Goal: Use online tool/utility: Utilize a website feature to perform a specific function

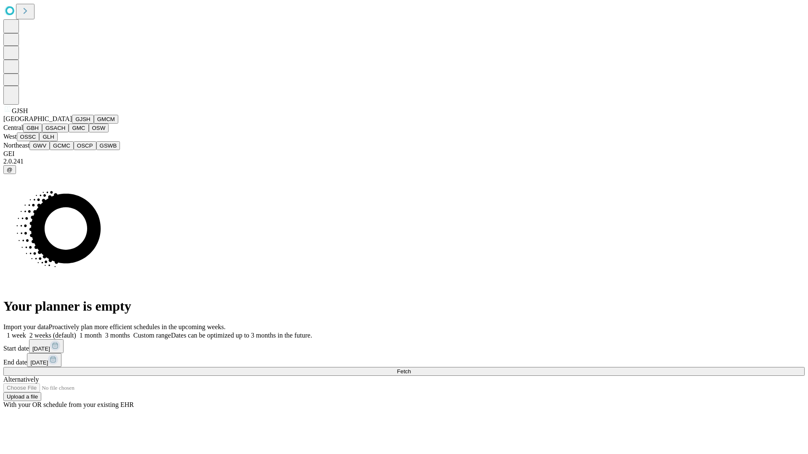
click at [72, 124] on button "GJSH" at bounding box center [83, 119] width 22 height 9
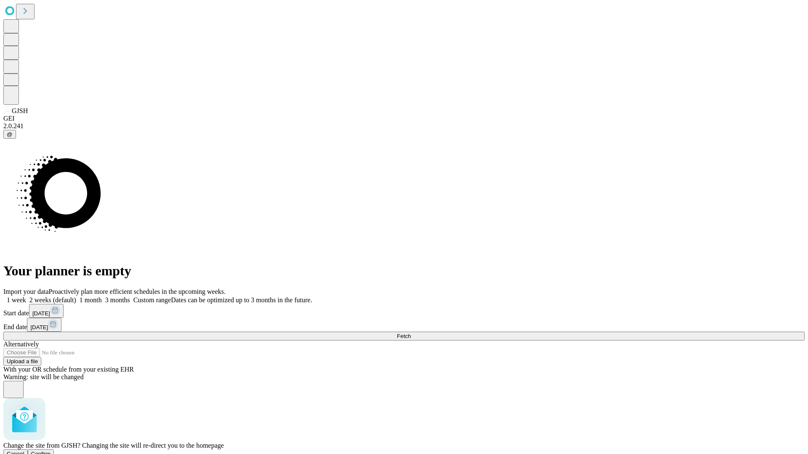
click at [51, 451] on span "Confirm" at bounding box center [41, 454] width 20 height 6
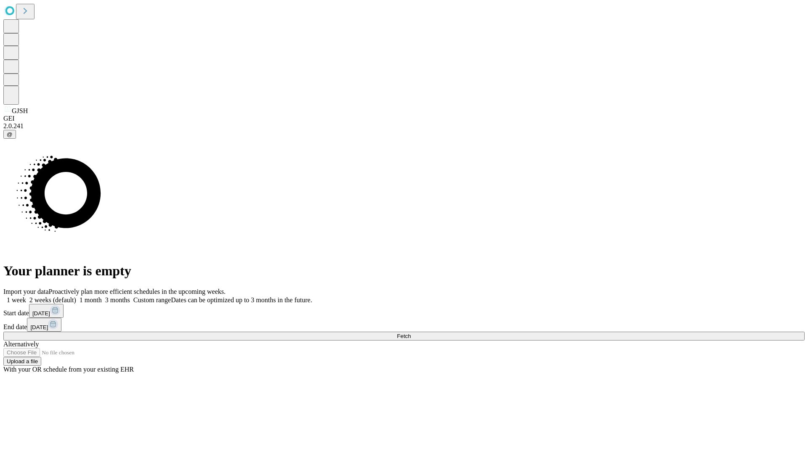
click at [76, 297] on label "2 weeks (default)" at bounding box center [51, 300] width 50 height 7
click at [411, 333] on span "Fetch" at bounding box center [404, 336] width 14 height 6
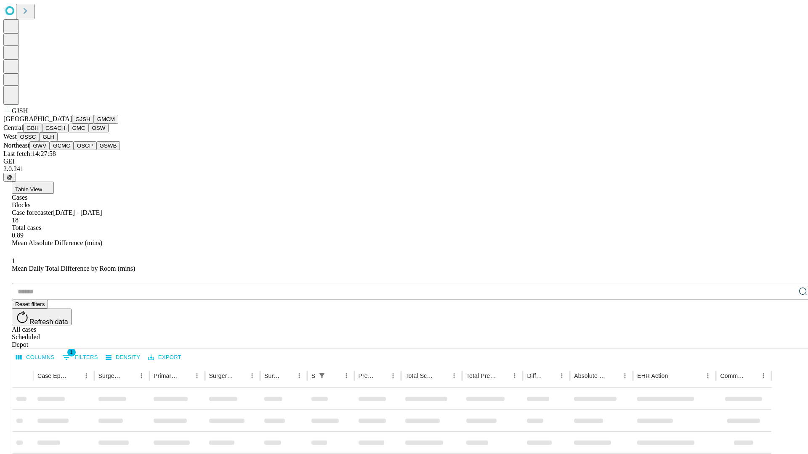
click at [94, 124] on button "GMCM" at bounding box center [106, 119] width 24 height 9
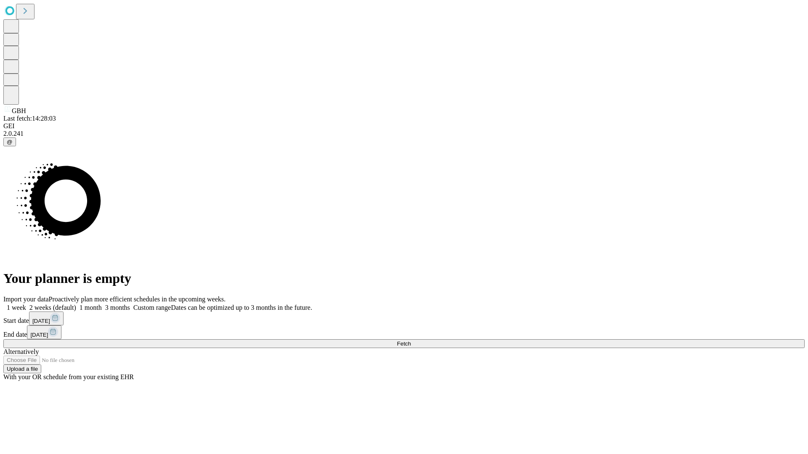
click at [76, 304] on label "2 weeks (default)" at bounding box center [51, 307] width 50 height 7
click at [411, 341] on span "Fetch" at bounding box center [404, 344] width 14 height 6
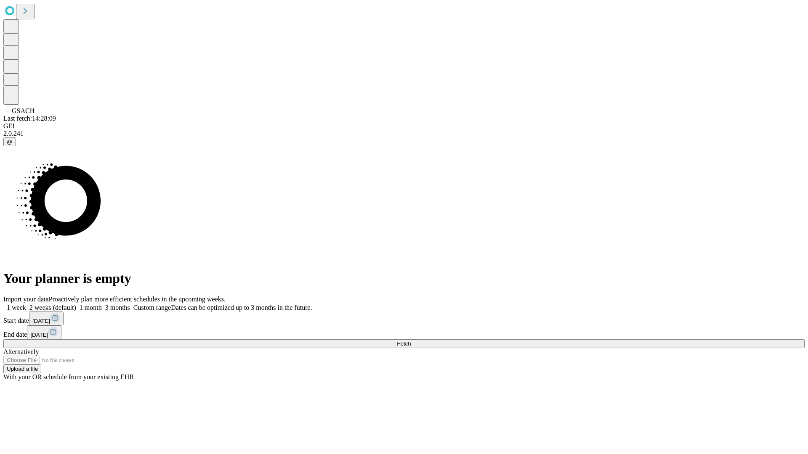
click at [76, 304] on label "2 weeks (default)" at bounding box center [51, 307] width 50 height 7
click at [411, 341] on span "Fetch" at bounding box center [404, 344] width 14 height 6
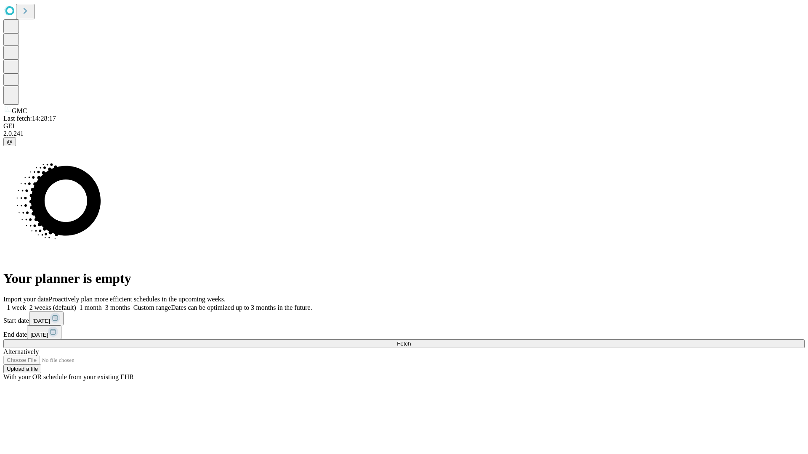
click at [76, 304] on label "2 weeks (default)" at bounding box center [51, 307] width 50 height 7
click at [411, 341] on span "Fetch" at bounding box center [404, 344] width 14 height 6
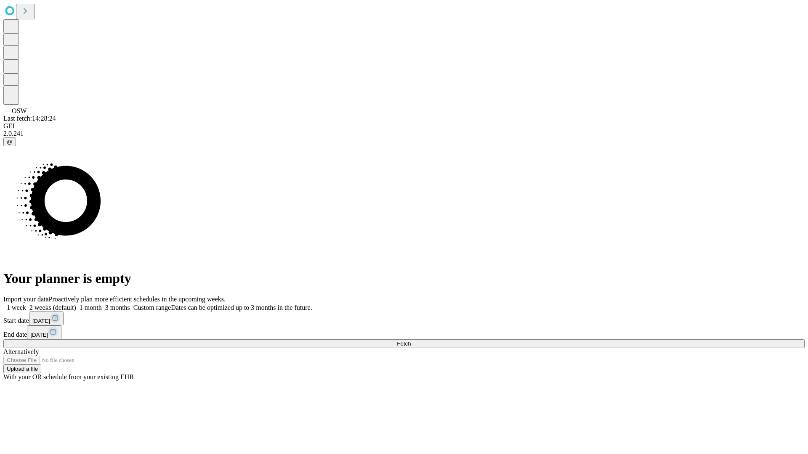
click at [76, 304] on label "2 weeks (default)" at bounding box center [51, 307] width 50 height 7
click at [411, 341] on span "Fetch" at bounding box center [404, 344] width 14 height 6
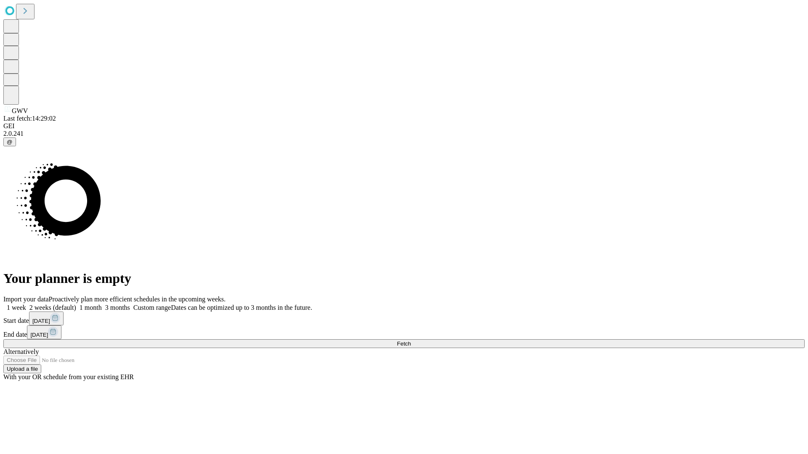
click at [76, 304] on label "2 weeks (default)" at bounding box center [51, 307] width 50 height 7
click at [411, 341] on span "Fetch" at bounding box center [404, 344] width 14 height 6
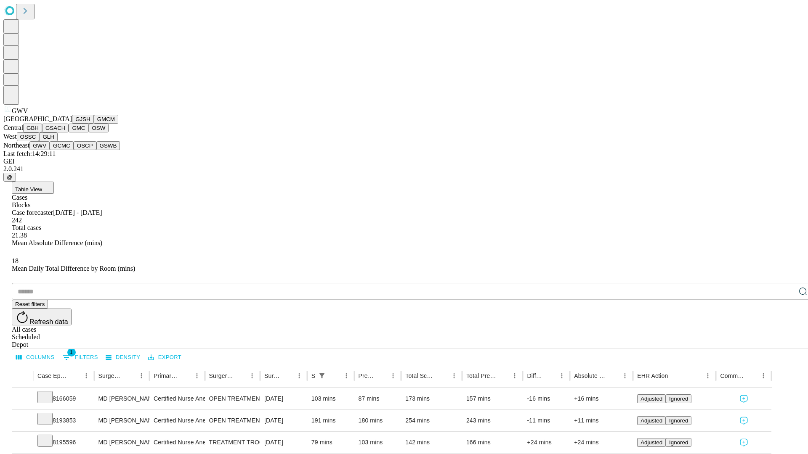
click at [65, 150] on button "GCMC" at bounding box center [62, 145] width 24 height 9
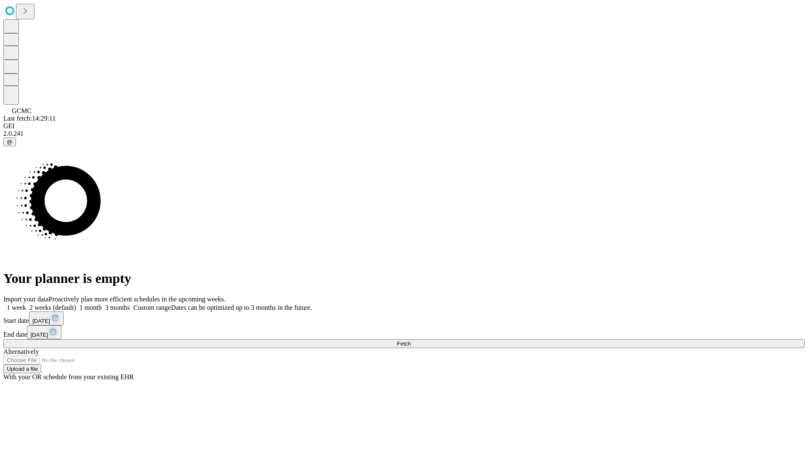
click at [76, 304] on label "2 weeks (default)" at bounding box center [51, 307] width 50 height 7
click at [411, 341] on span "Fetch" at bounding box center [404, 344] width 14 height 6
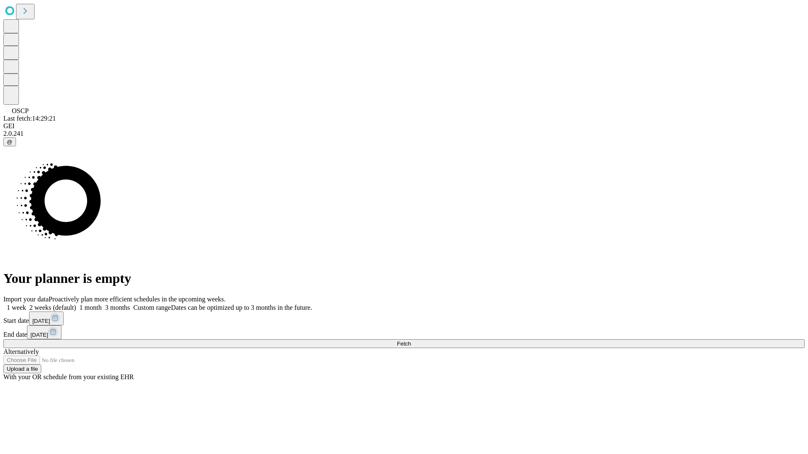
click at [76, 304] on label "2 weeks (default)" at bounding box center [51, 307] width 50 height 7
click at [411, 341] on span "Fetch" at bounding box center [404, 344] width 14 height 6
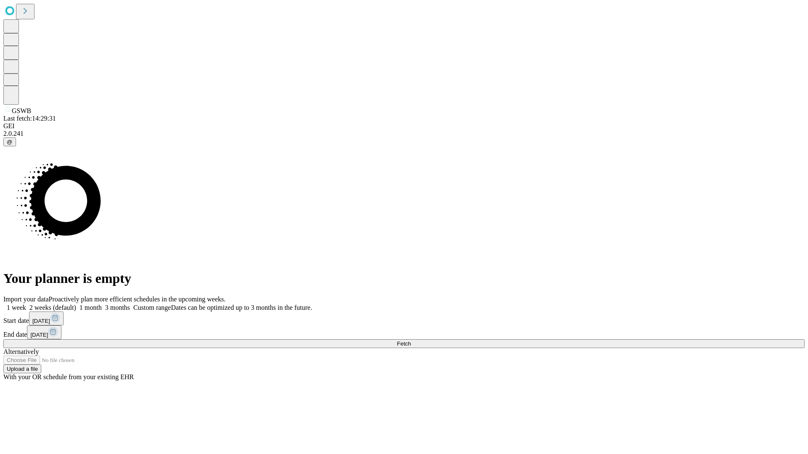
click at [411, 341] on span "Fetch" at bounding box center [404, 344] width 14 height 6
